Goal: Check status: Check status

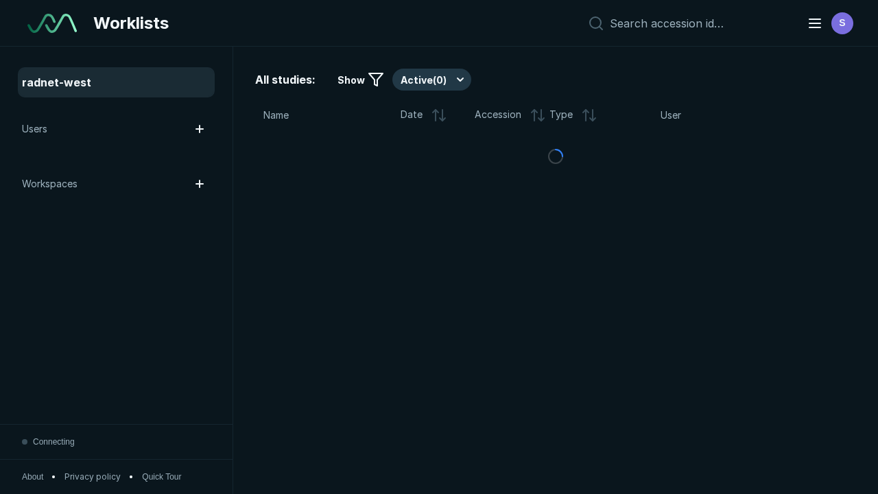
scroll to position [3746, 5714]
